Goal: Task Accomplishment & Management: Use online tool/utility

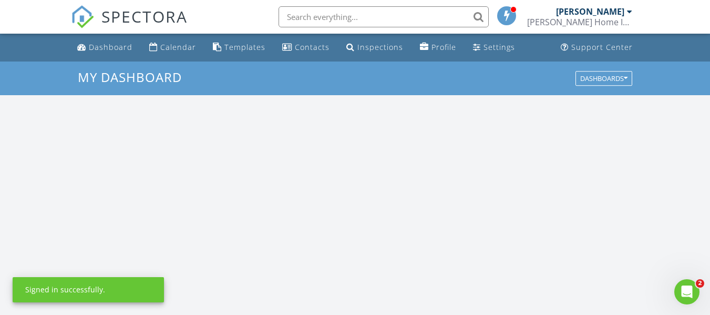
scroll to position [973, 727]
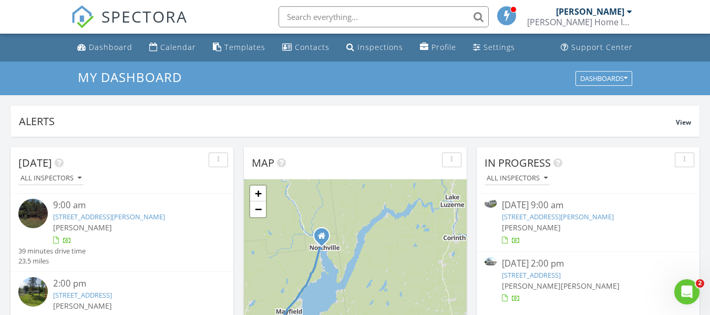
click at [561, 275] on link "4 Colonial Ct, Johnstown, NY 12095" at bounding box center [531, 274] width 59 height 9
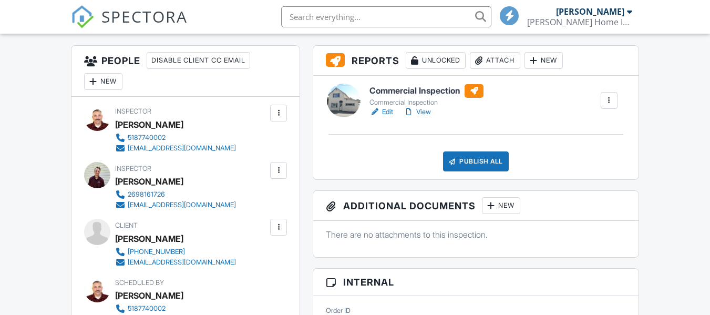
scroll to position [175, 0]
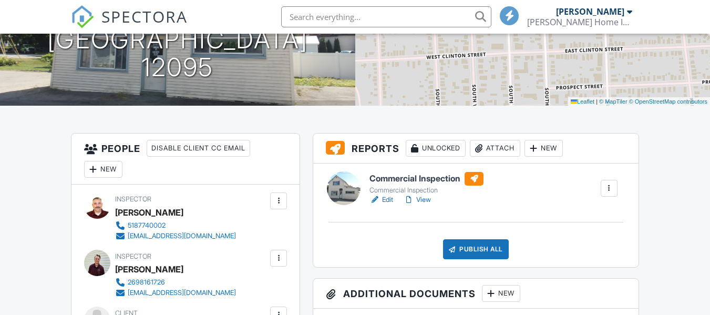
click at [391, 199] on link "Edit" at bounding box center [382, 200] width 24 height 11
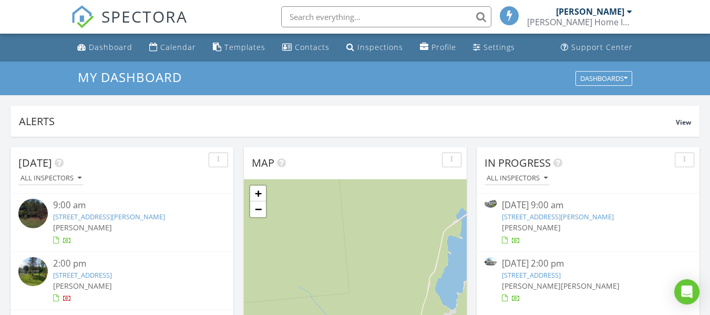
scroll to position [973, 727]
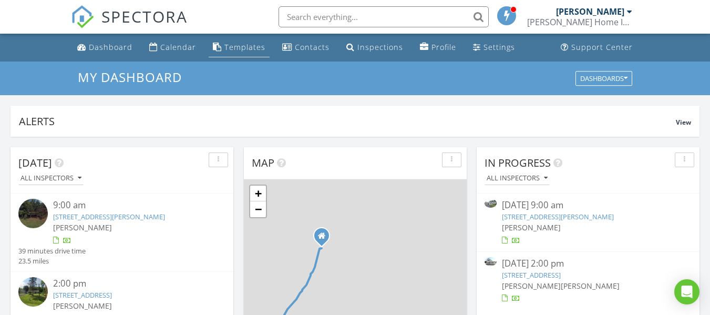
click at [253, 43] on div "Templates" at bounding box center [244, 47] width 41 height 10
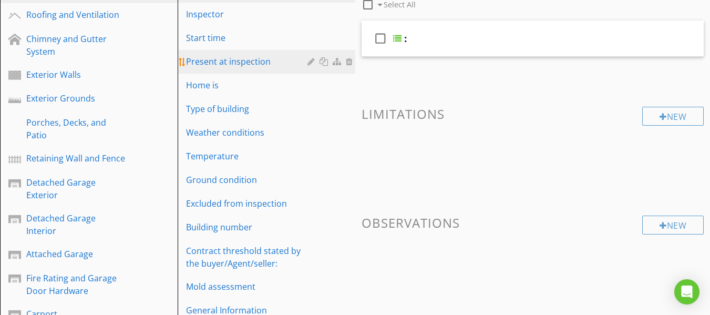
scroll to position [175, 0]
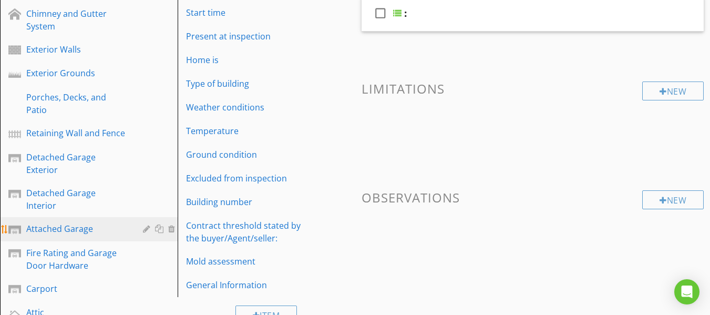
click at [64, 222] on div "Attached Garage" at bounding box center [76, 228] width 101 height 13
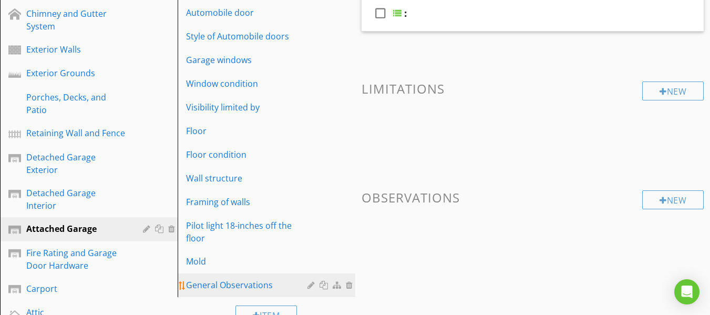
click at [236, 279] on div "General Observations" at bounding box center [248, 285] width 125 height 13
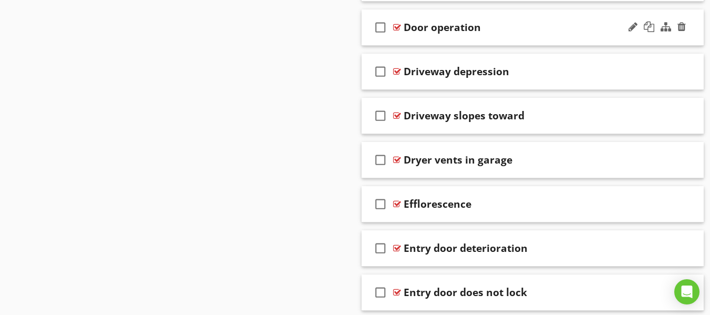
scroll to position [1577, 0]
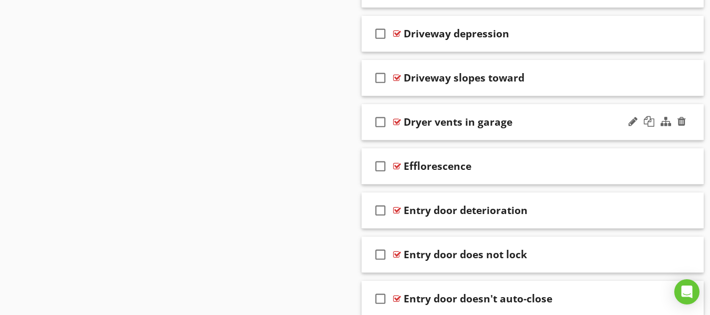
click at [555, 120] on div "Dryer vents in garage" at bounding box center [524, 122] width 241 height 13
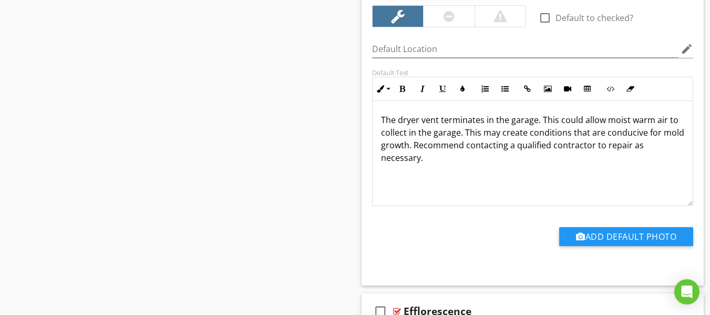
scroll to position [1752, 0]
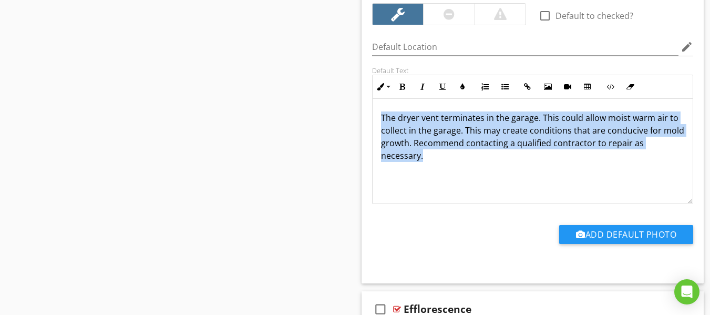
drag, startPoint x: 494, startPoint y: 180, endPoint x: 364, endPoint y: 109, distance: 148.2
click at [364, 109] on div "Edit Using AI check_box_outline_blank Default to checked? Default Location edit…" at bounding box center [533, 124] width 343 height 318
copy p "The dryer vent terminates in the garage. This could allow moist warm air to col…"
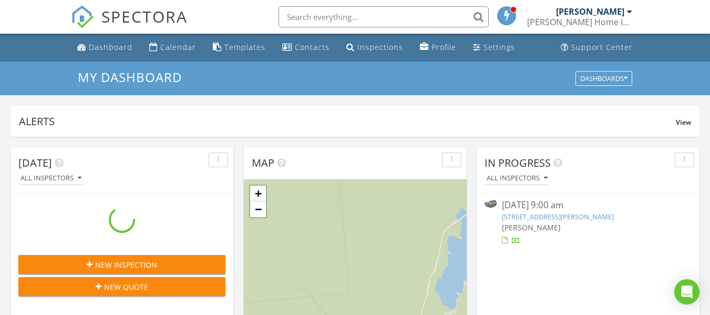
scroll to position [973, 727]
